Goal: Navigation & Orientation: Understand site structure

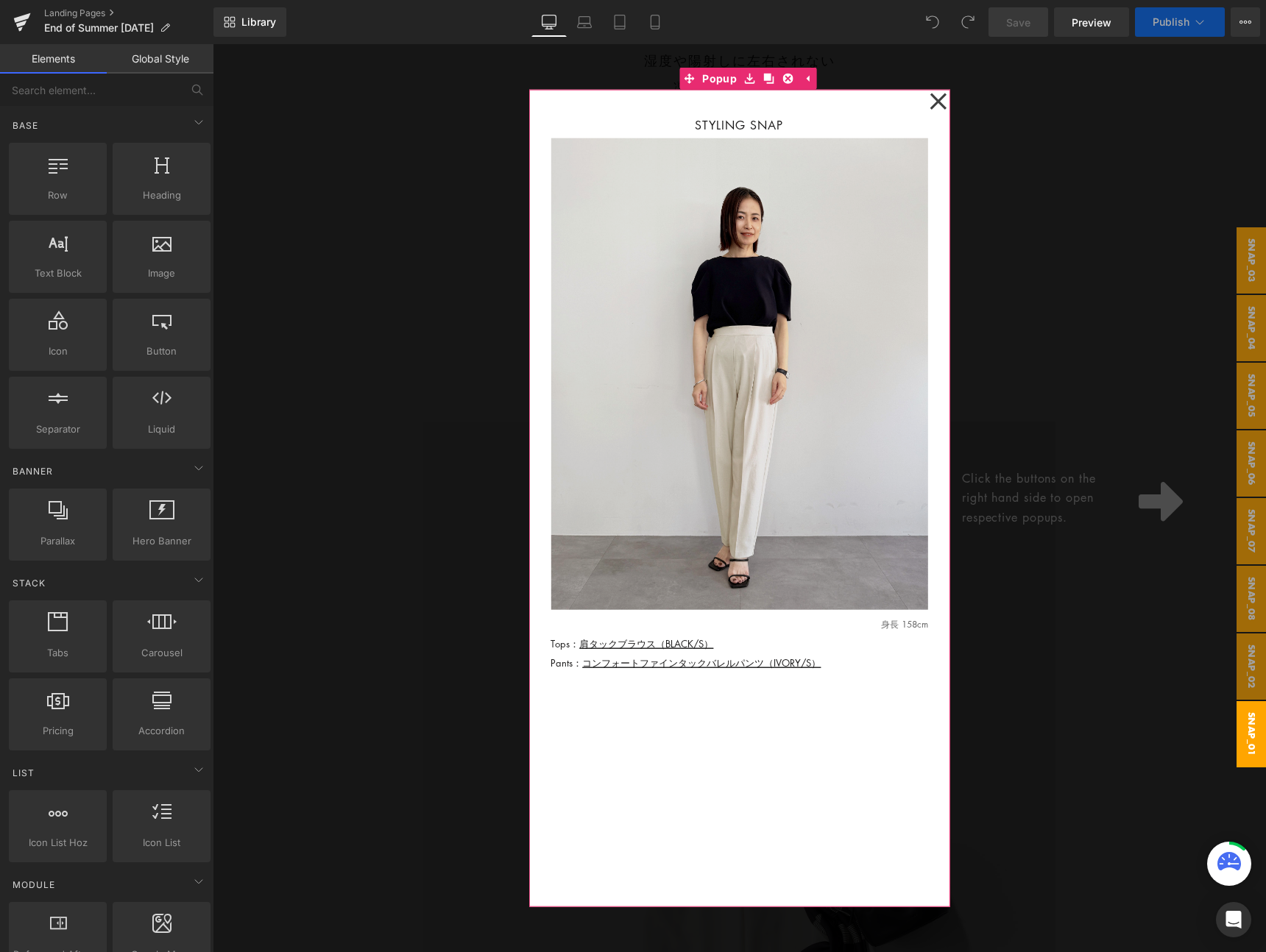
scroll to position [716, 0]
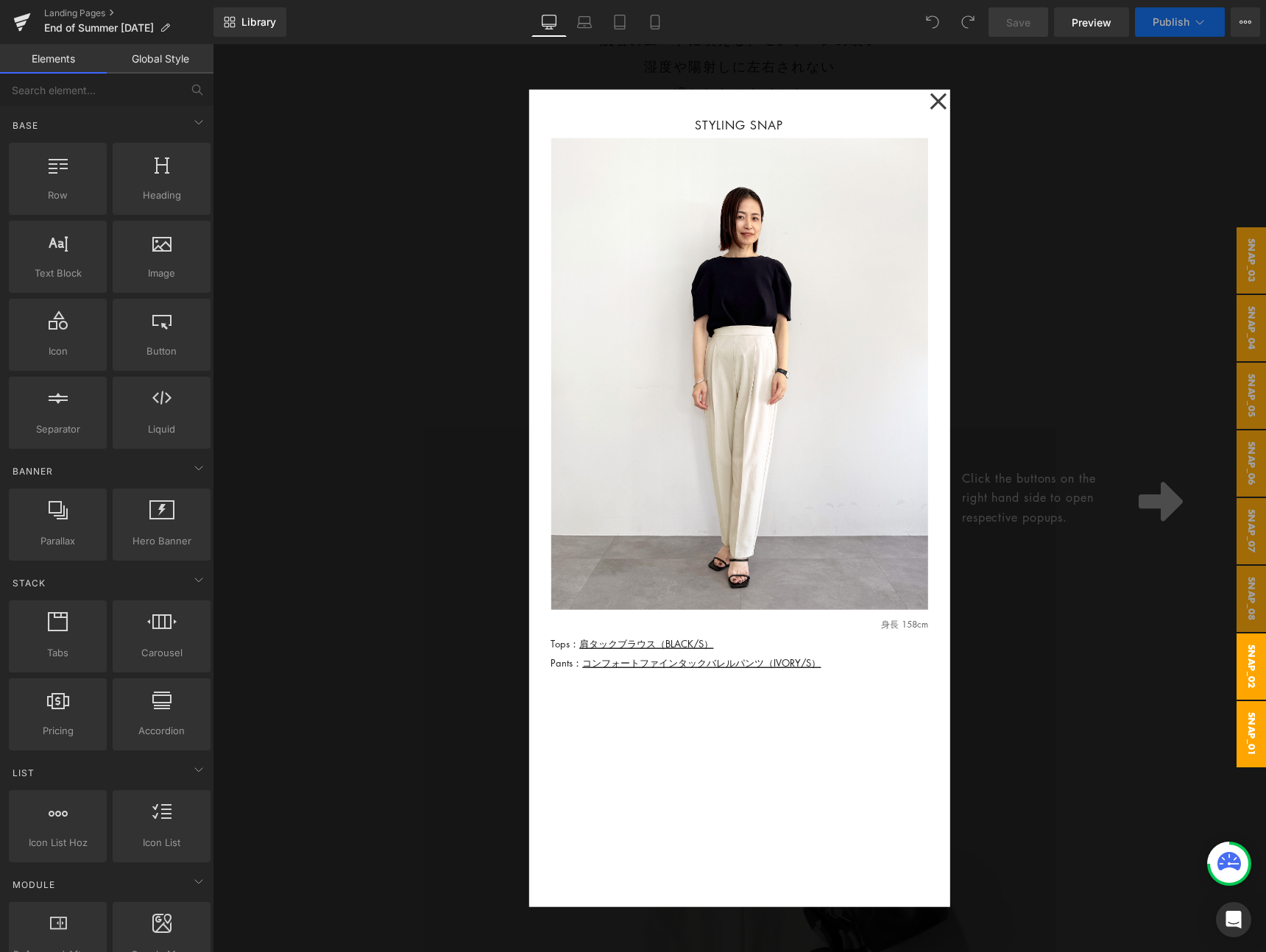
click at [1243, 674] on span "snap_02" at bounding box center [1251, 666] width 30 height 66
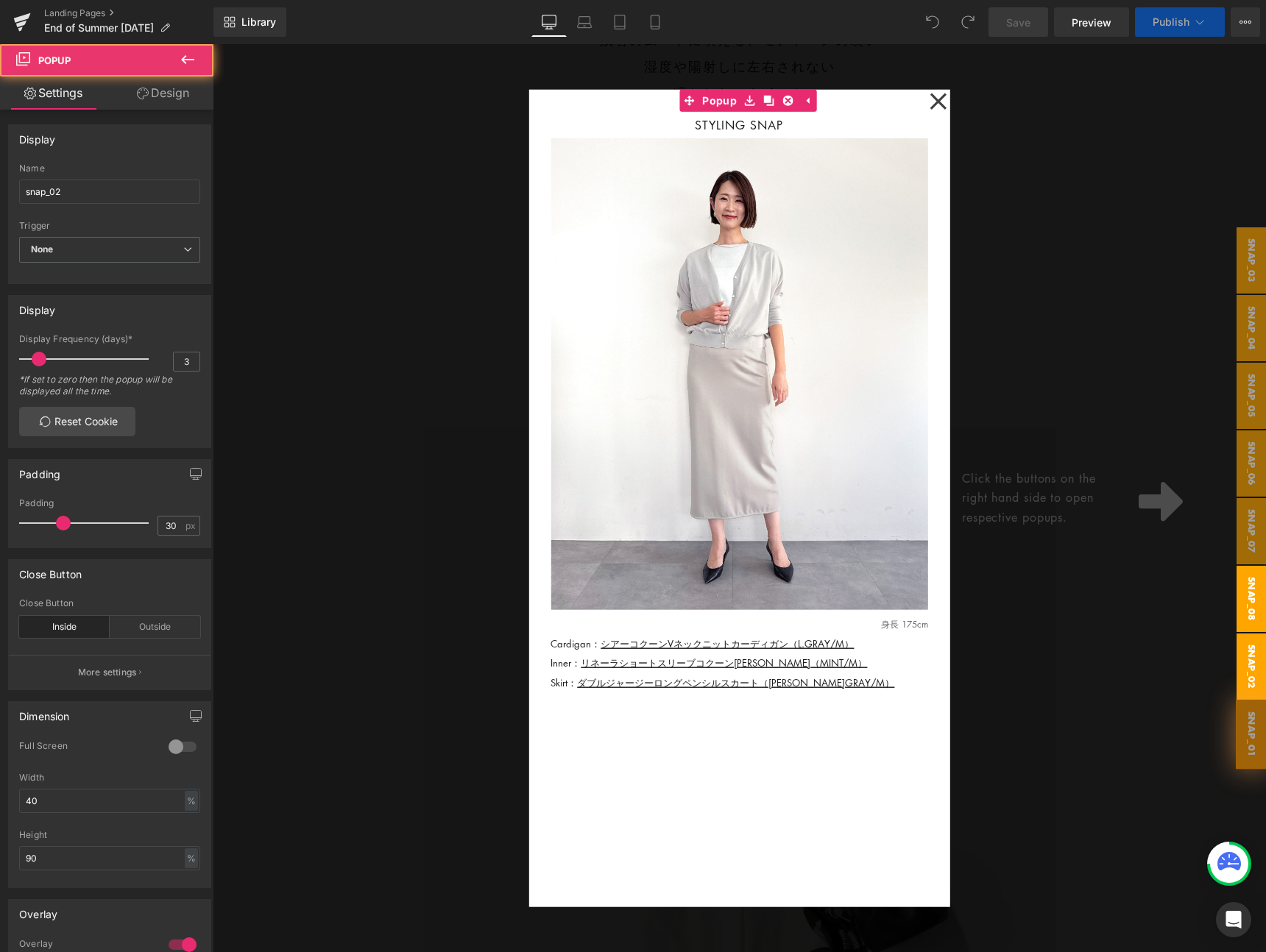
click at [1240, 609] on span "snap_08" at bounding box center [1251, 598] width 30 height 66
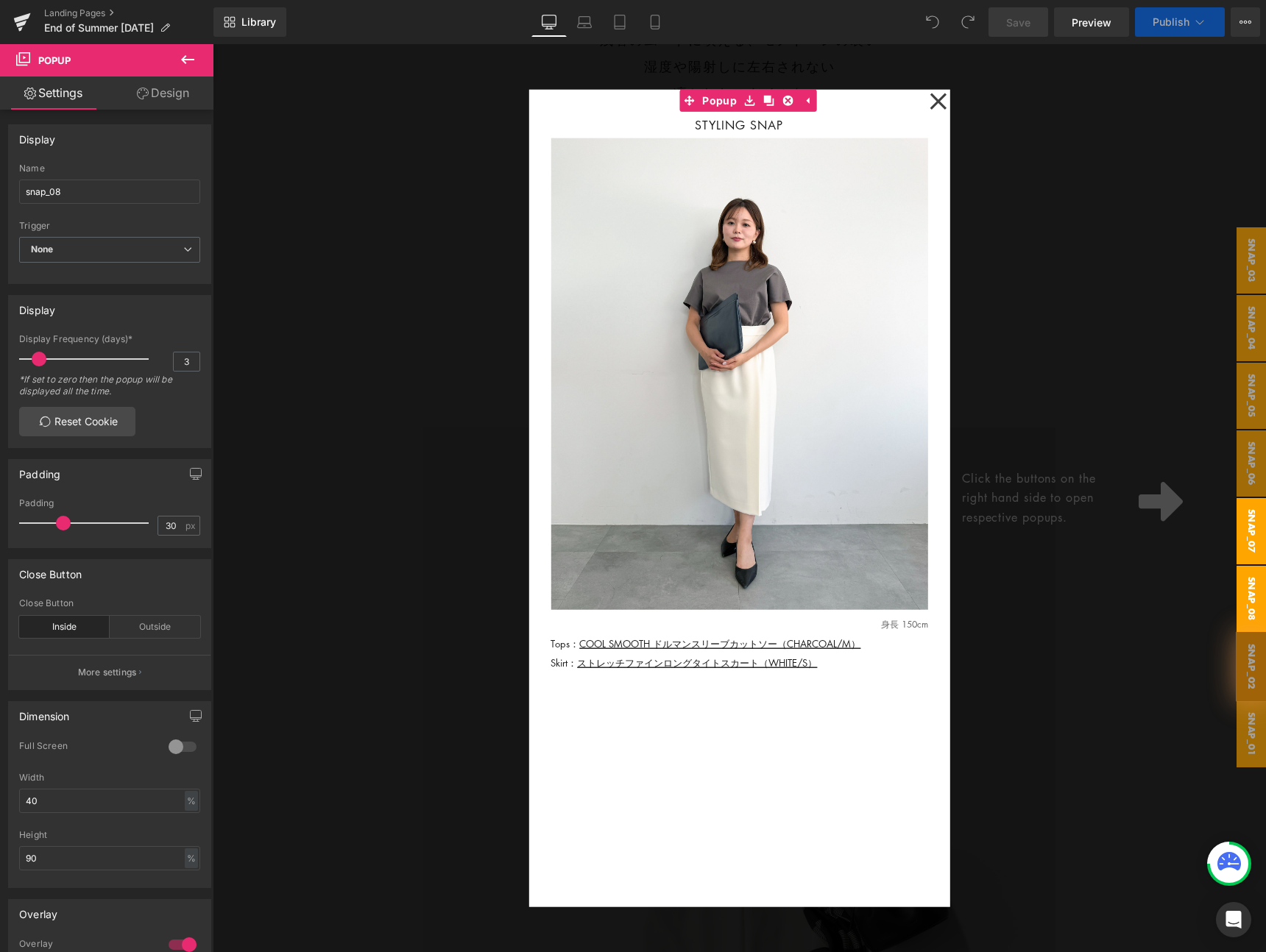
click at [1244, 542] on span "snap_07" at bounding box center [1251, 531] width 30 height 66
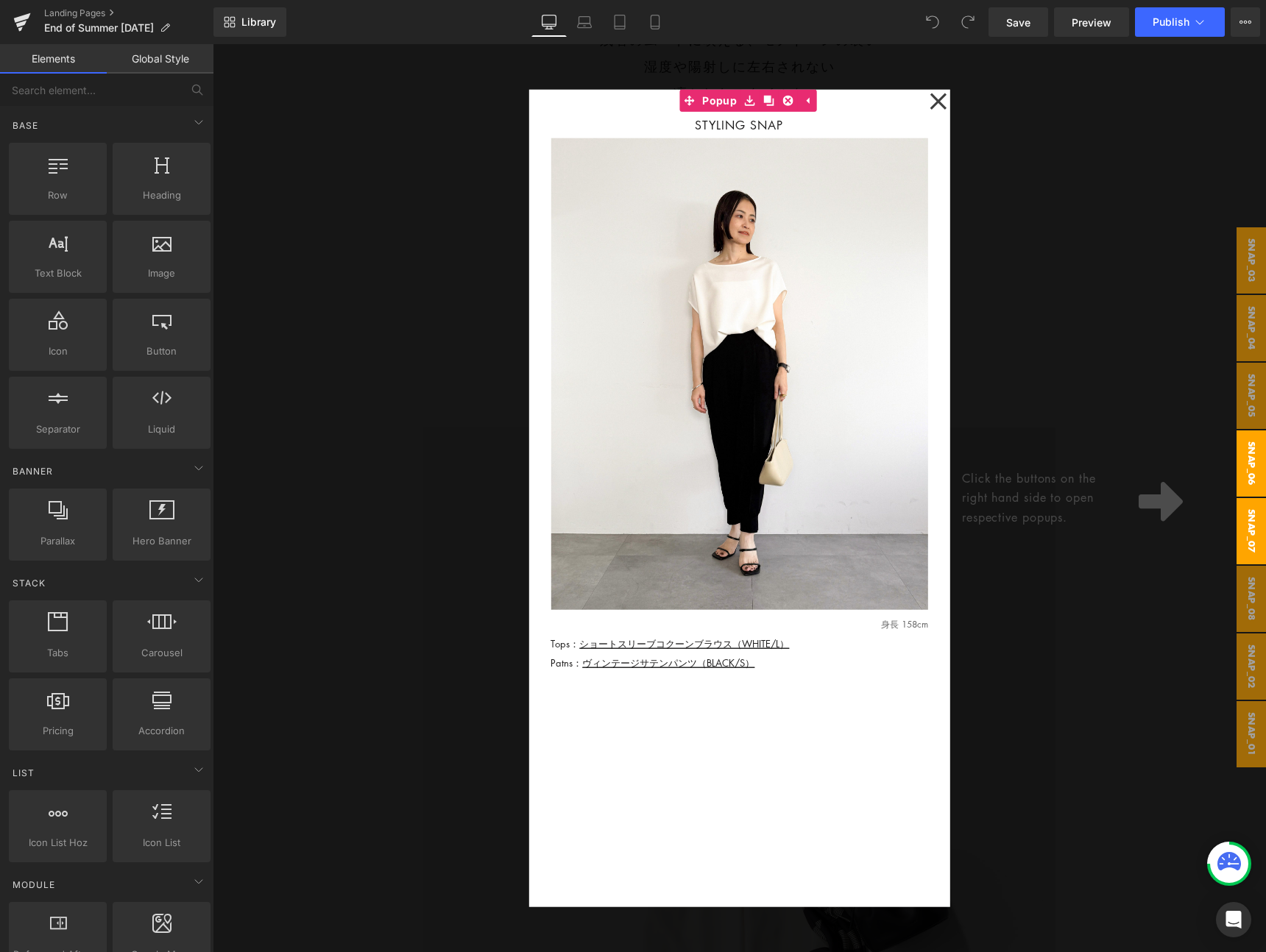
click at [1252, 491] on span "snap_06" at bounding box center [1251, 464] width 30 height 66
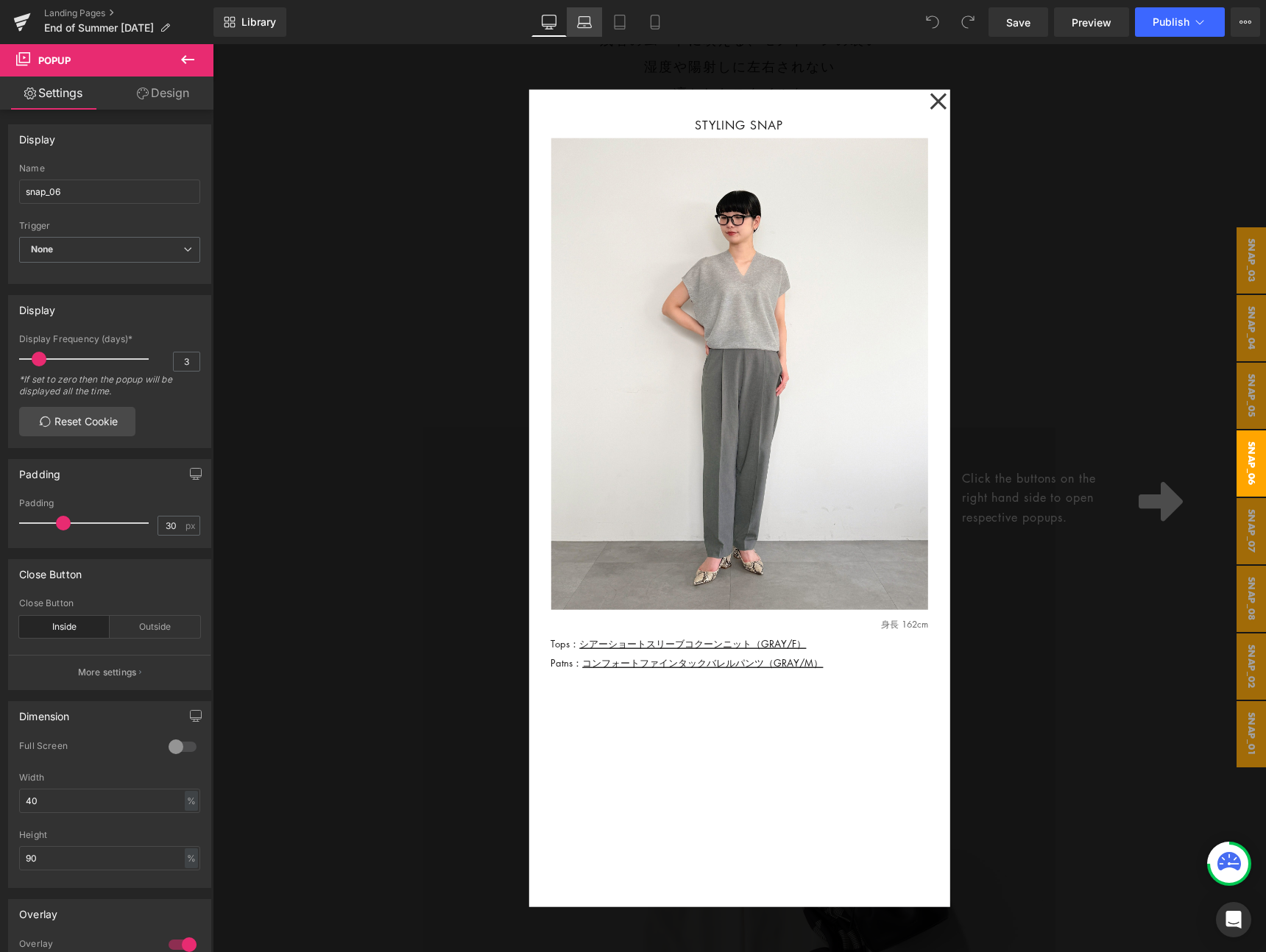
click at [592, 22] on link "Laptop" at bounding box center [584, 22] width 35 height 30
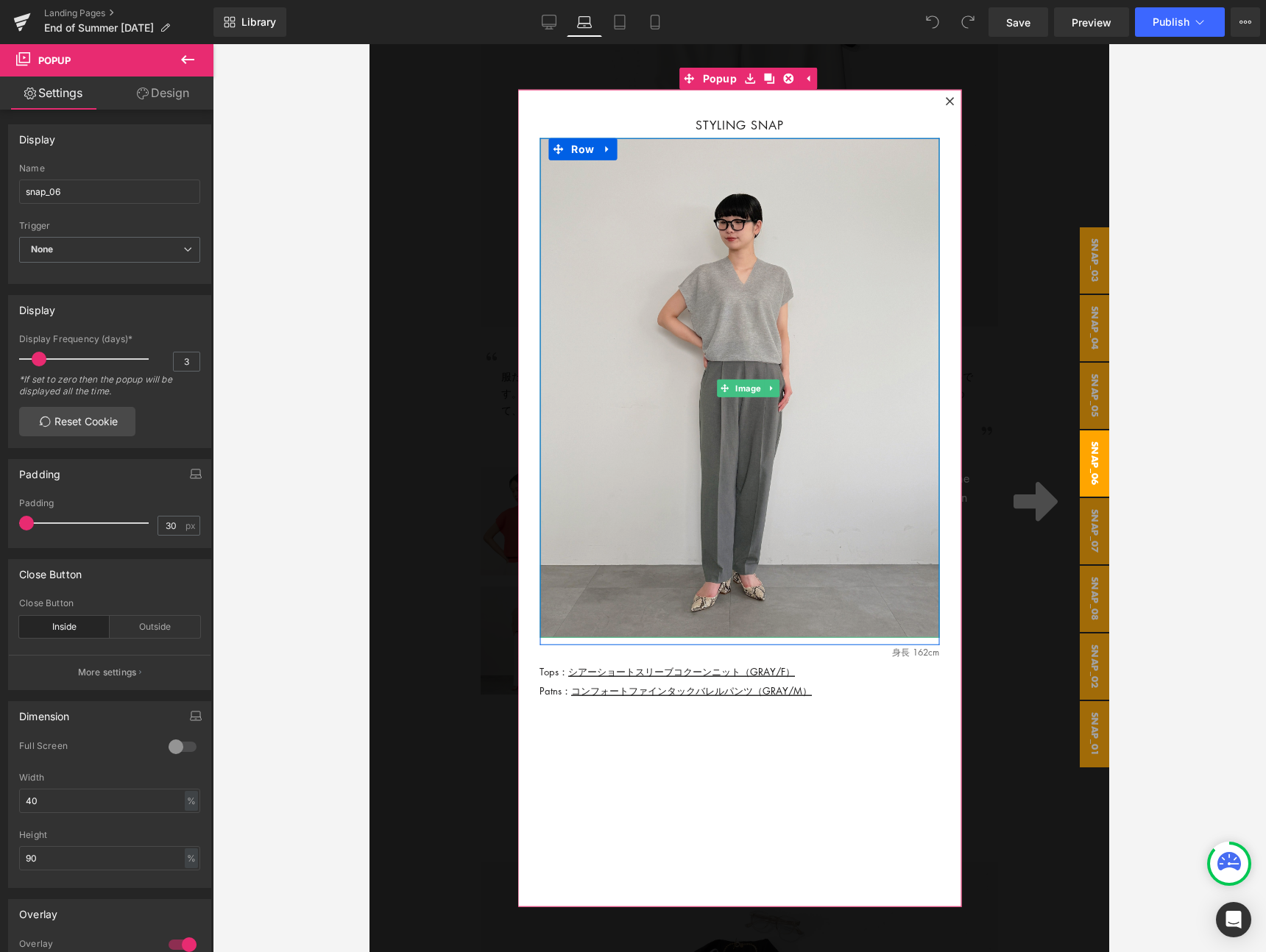
scroll to position [1464, 0]
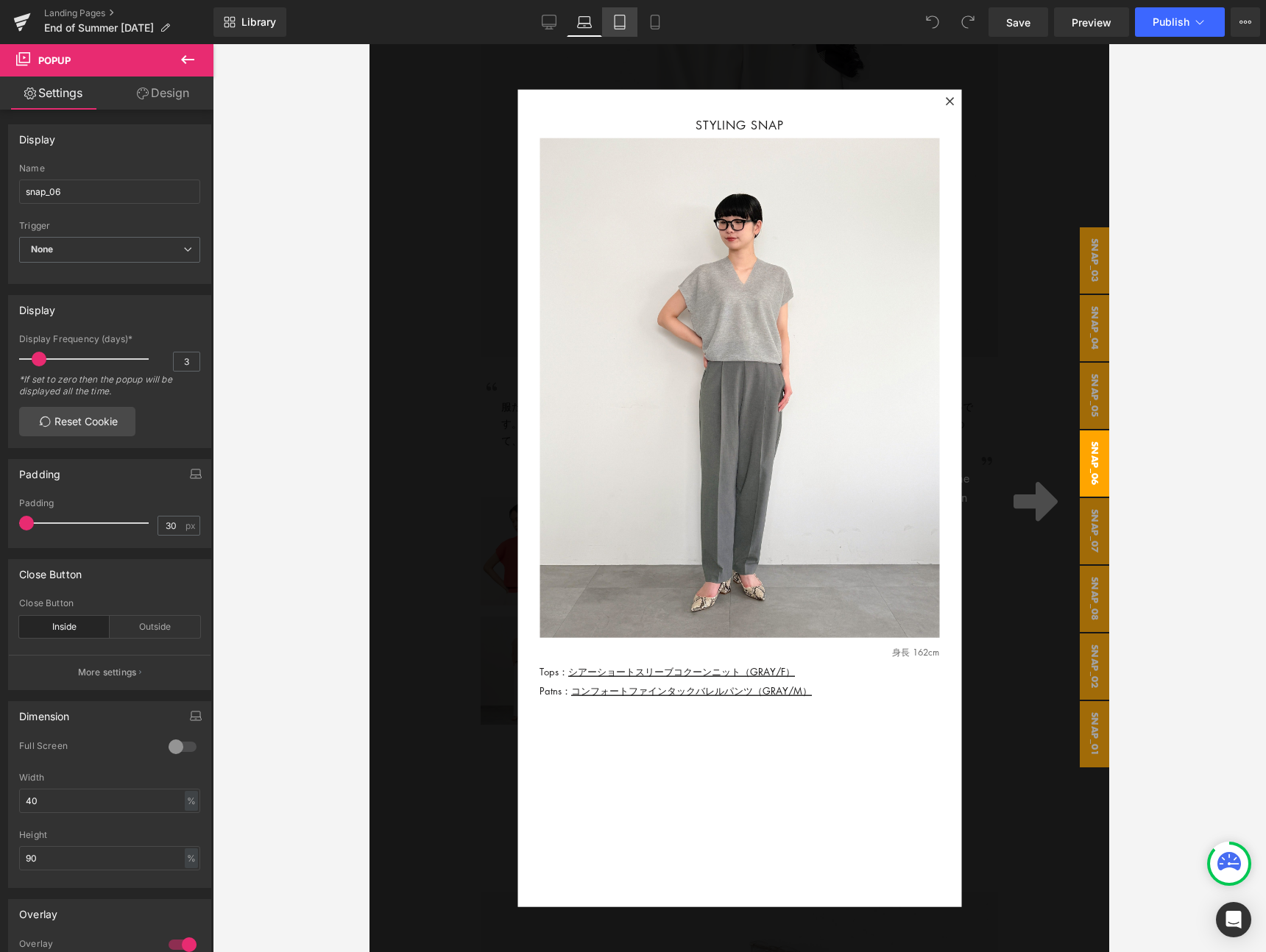
click at [619, 32] on link "Tablet" at bounding box center [619, 22] width 35 height 30
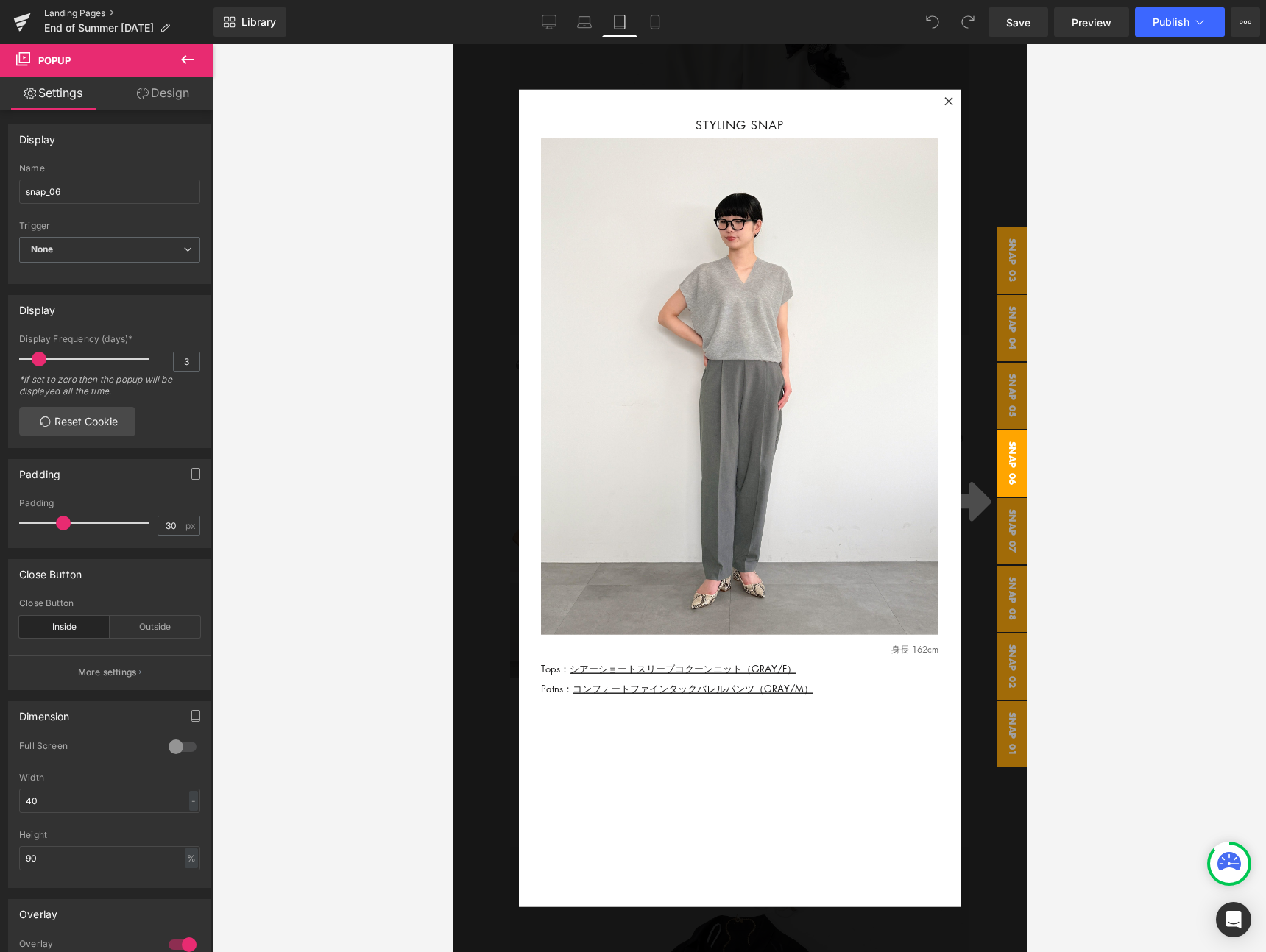
click at [79, 18] on link "Landing Pages" at bounding box center [129, 13] width 169 height 12
